Goal: Transaction & Acquisition: Purchase product/service

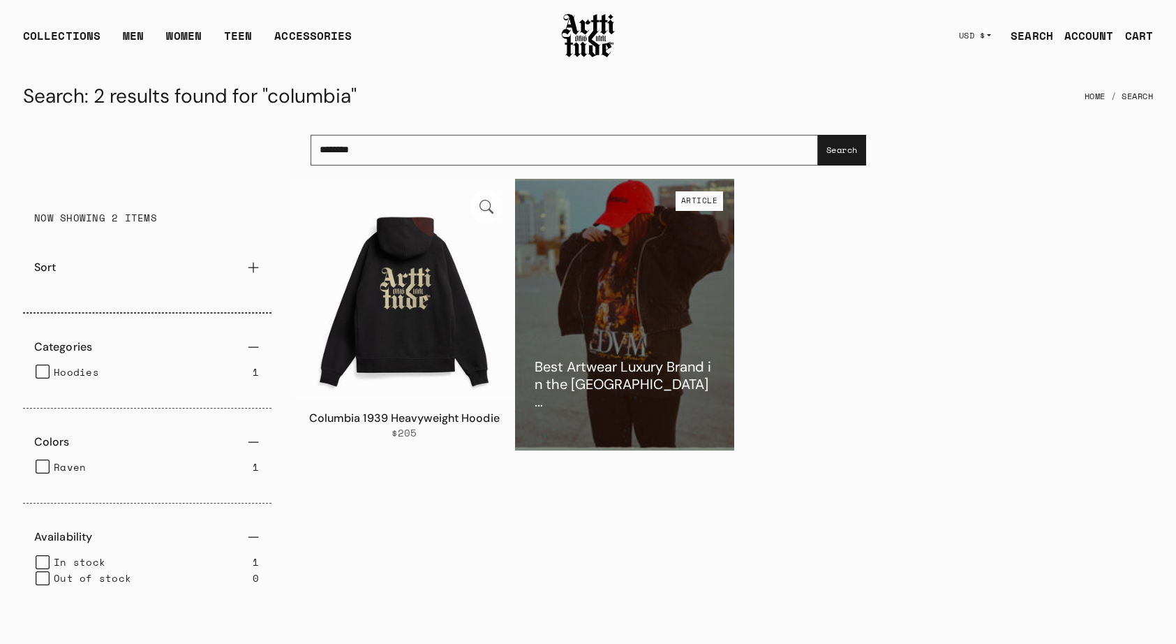
click at [399, 272] on img at bounding box center [405, 289] width 220 height 220
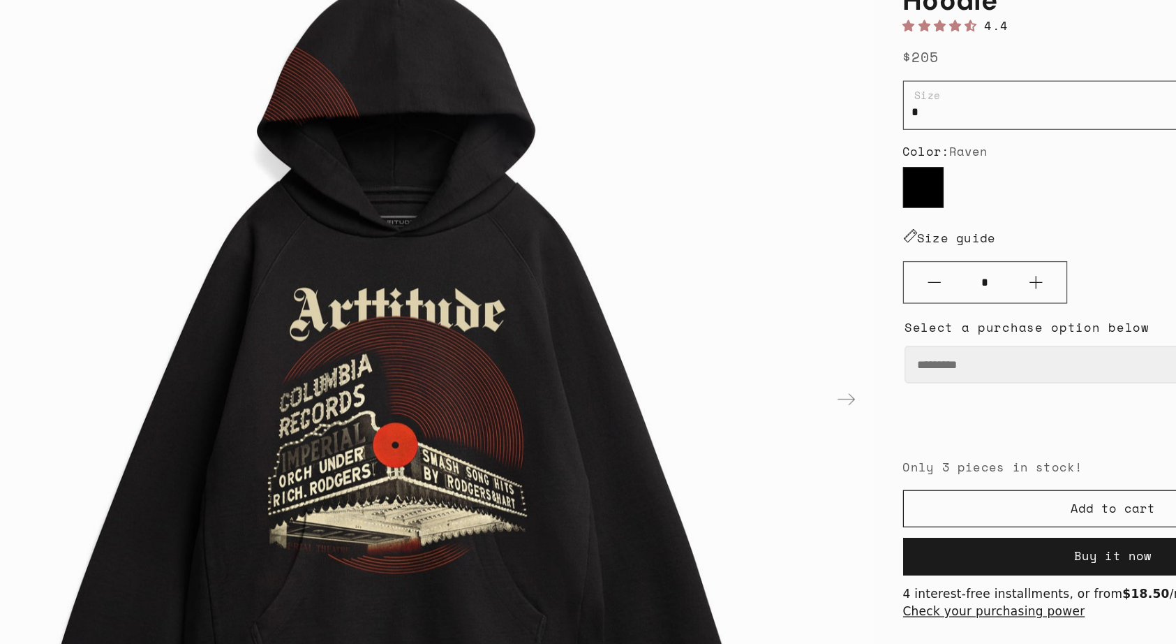
scroll to position [73, 0]
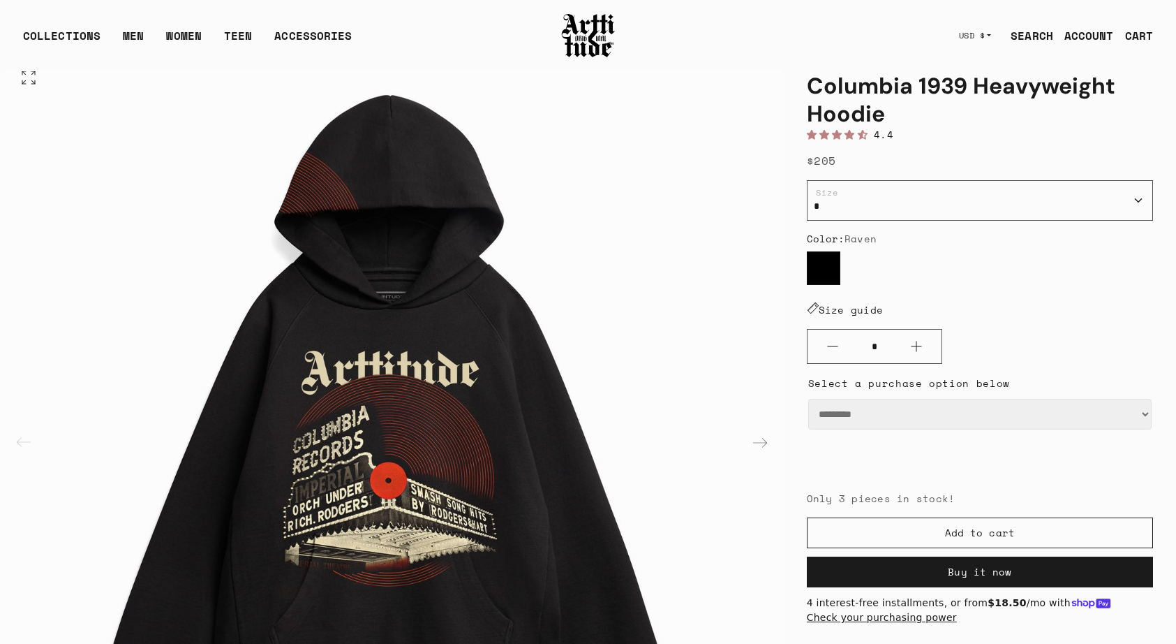
click at [685, 234] on img "1 / 2" at bounding box center [392, 441] width 783 height 783
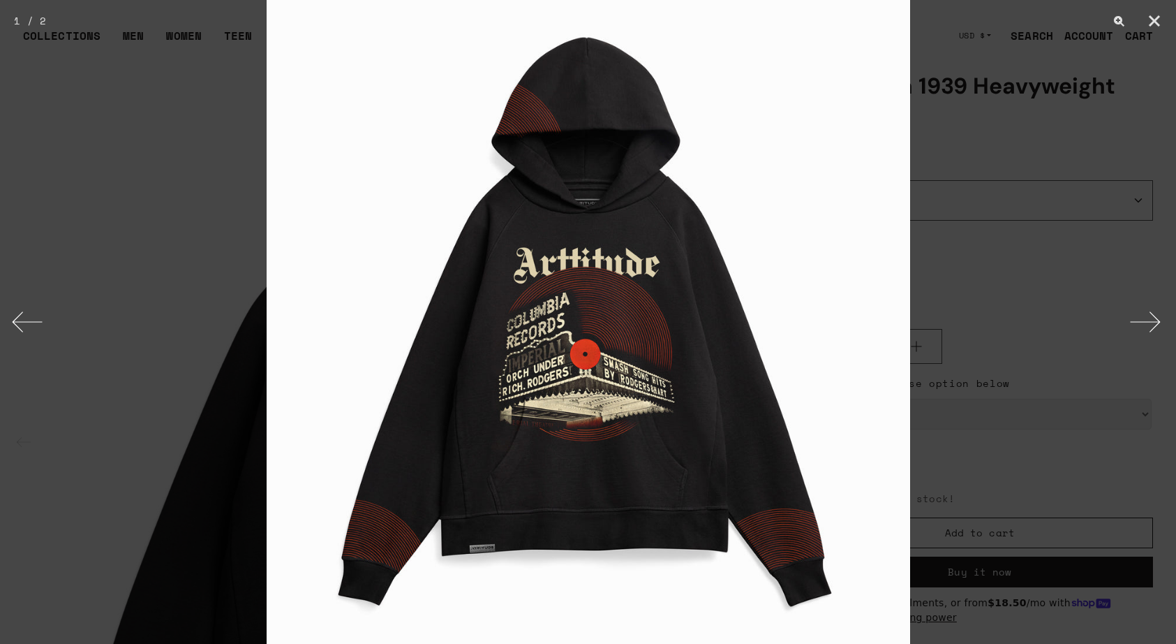
click at [1061, 258] on div at bounding box center [588, 322] width 1176 height 644
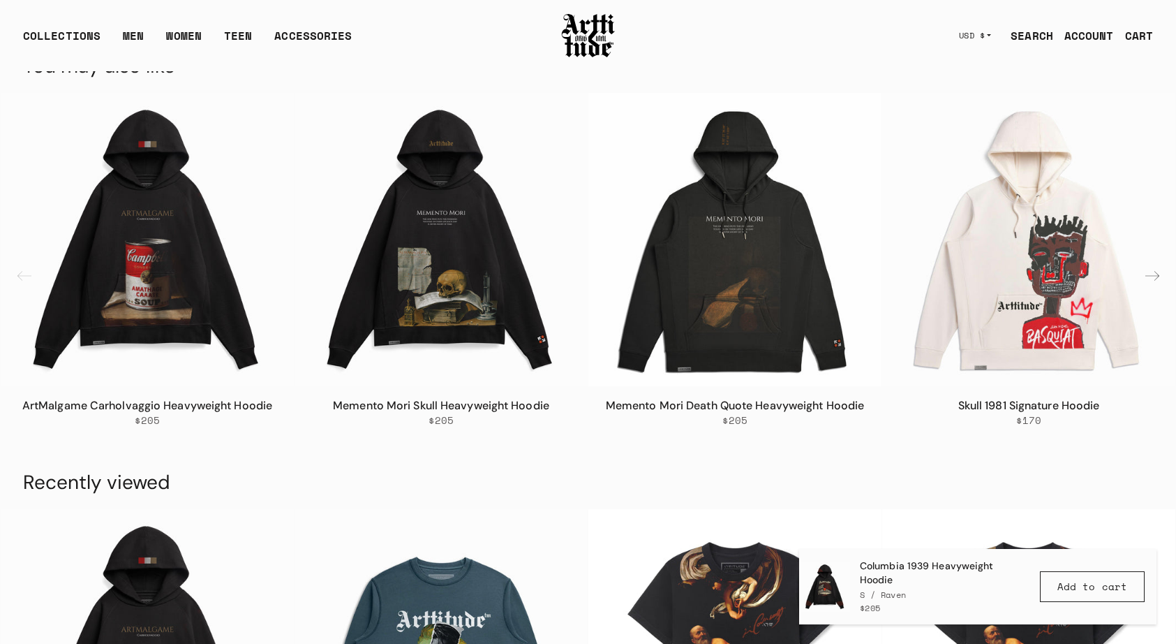
scroll to position [1962, 0]
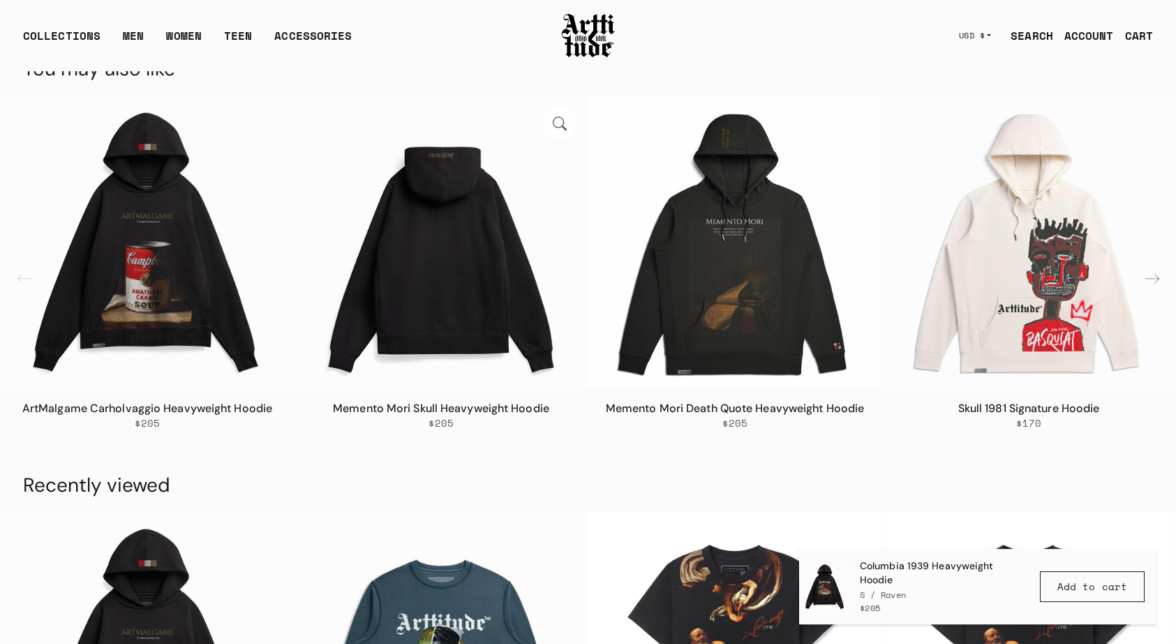
click at [445, 264] on img "2 / 8" at bounding box center [441, 242] width 293 height 293
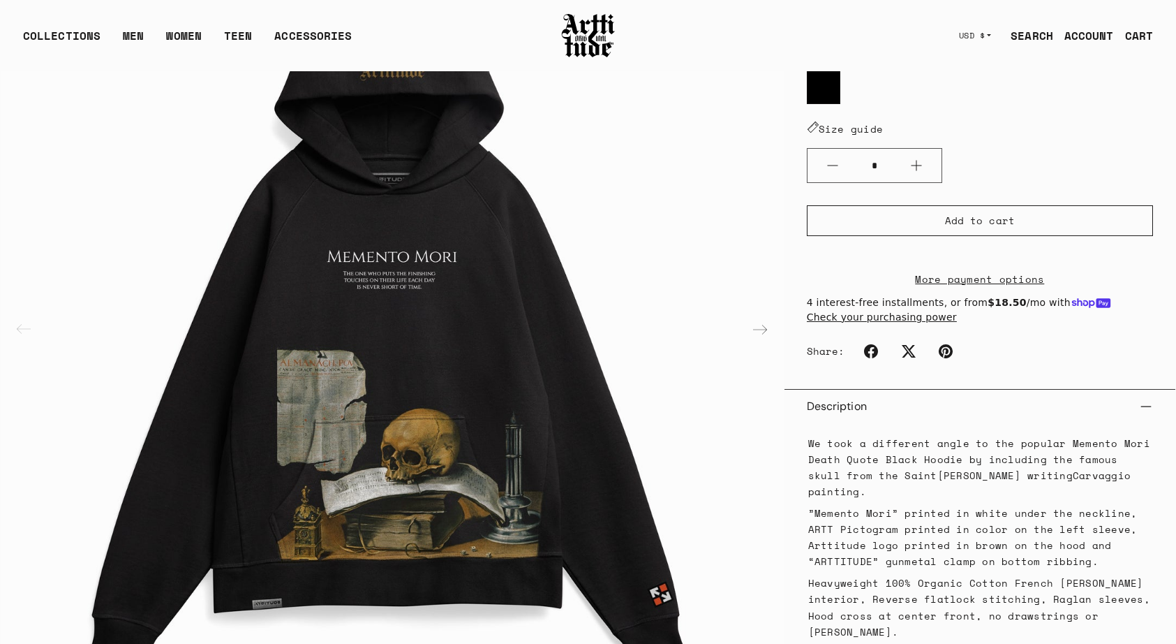
scroll to position [255, 0]
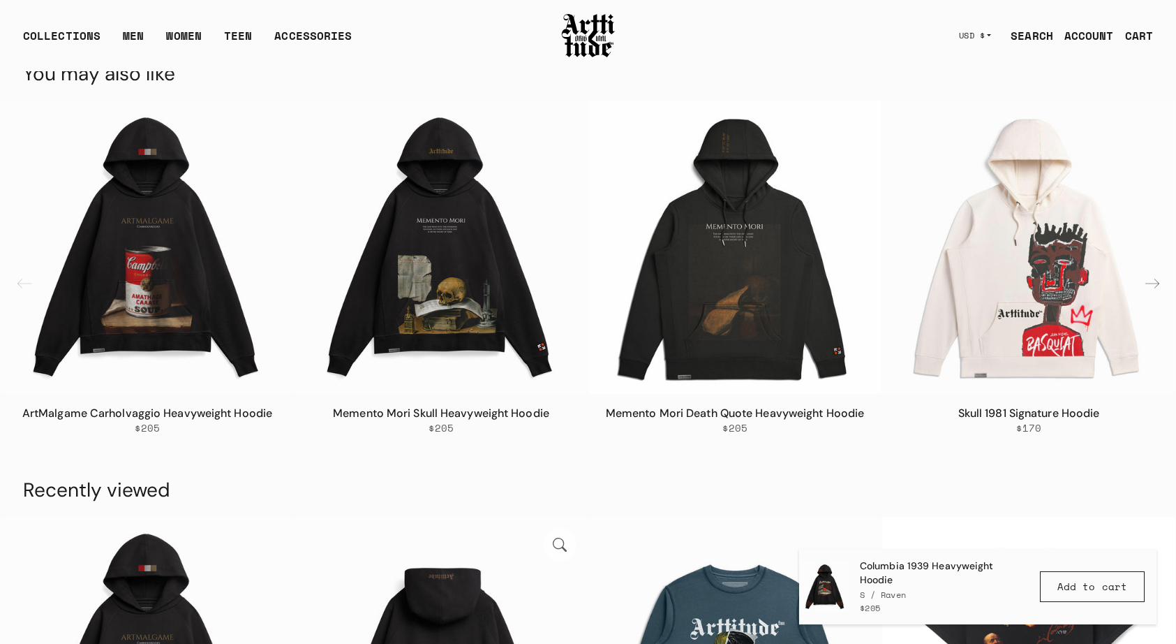
scroll to position [1953, 0]
